Goal: Task Accomplishment & Management: Manage account settings

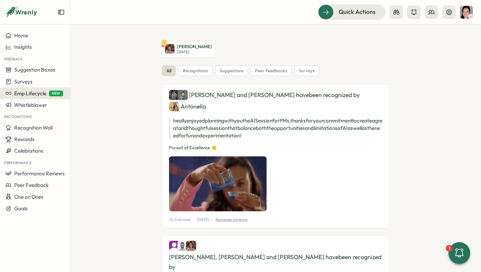
click at [39, 94] on span "Emp Lifecycle" at bounding box center [30, 93] width 32 height 6
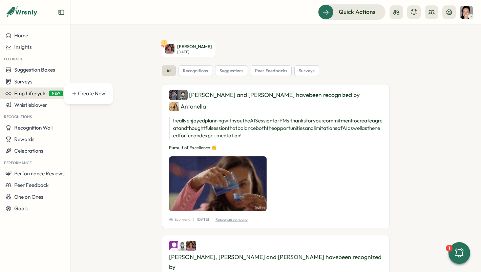
click at [21, 96] on span "Emp Lifecycle" at bounding box center [30, 93] width 32 height 6
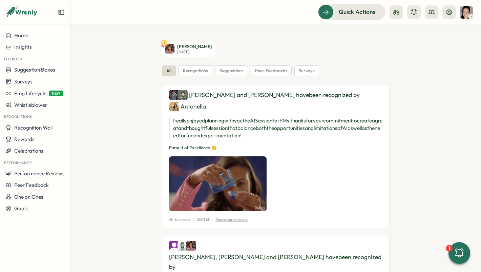
click at [33, 29] on aside "Home Insights Feedback Suggestion Boxes Surveys Emp Lifecycle NEW Whistleblower…" at bounding box center [35, 136] width 70 height 272
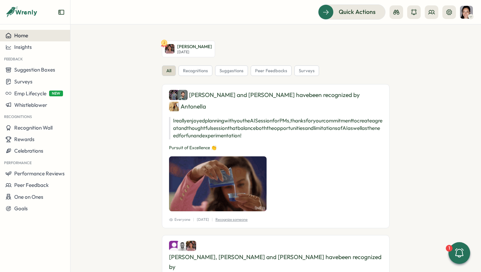
click at [33, 33] on div "Home" at bounding box center [34, 36] width 59 height 6
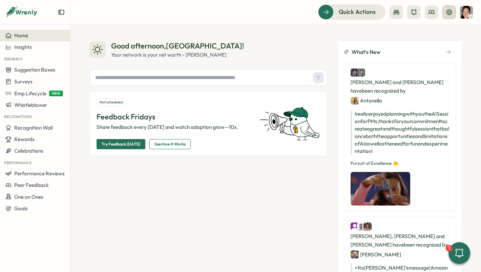
click at [451, 13] on icon at bounding box center [449, 12] width 7 height 7
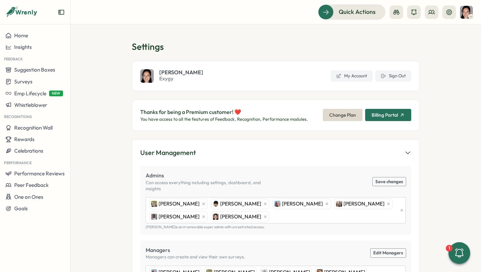
click at [395, 117] on span "Billing Portal" at bounding box center [385, 114] width 26 height 5
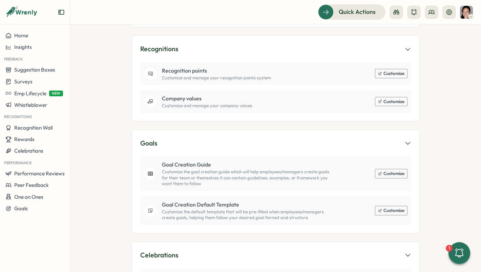
scroll to position [556, 0]
